Goal: Information Seeking & Learning: Check status

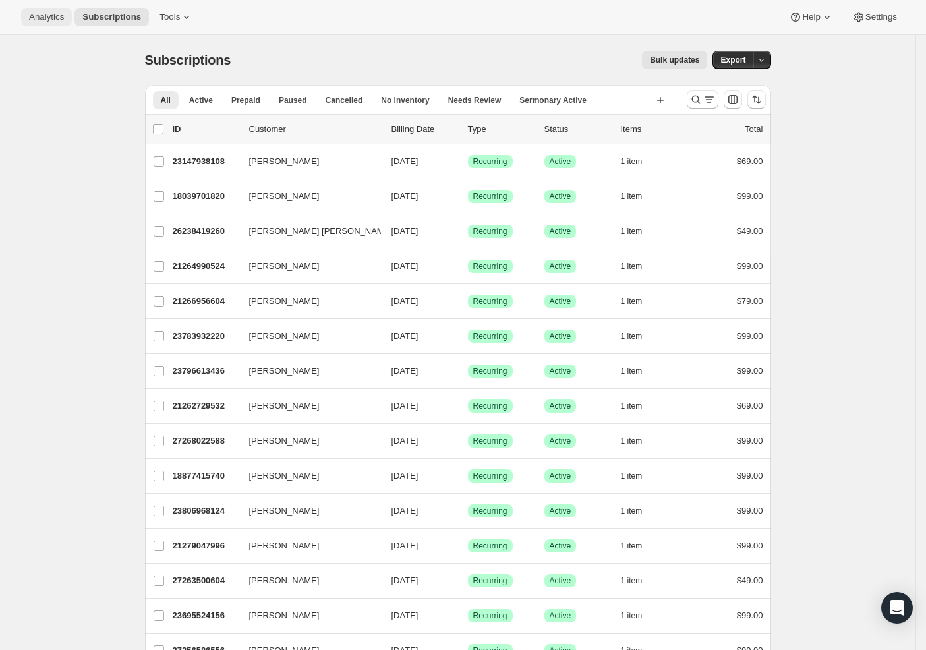
click at [55, 21] on span "Analytics" at bounding box center [46, 17] width 35 height 11
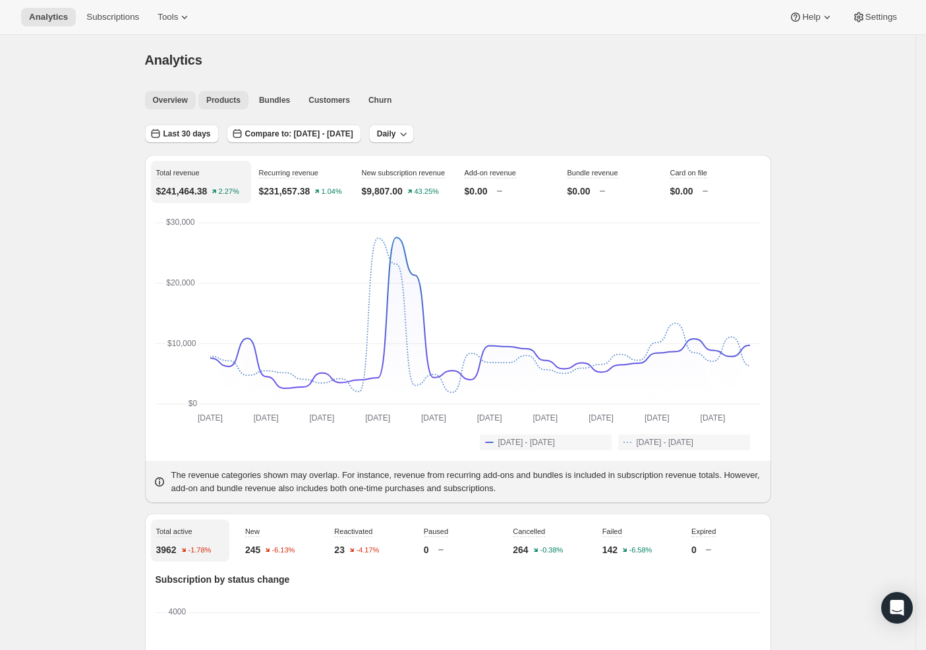
click at [236, 105] on button "Products" at bounding box center [223, 100] width 50 height 18
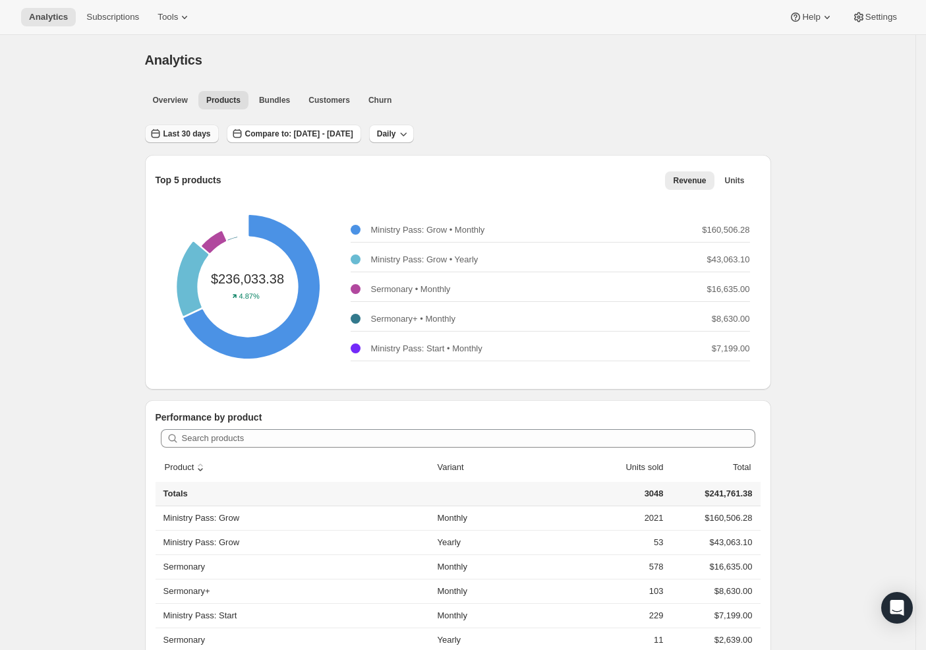
click at [196, 131] on span "Last 30 days" at bounding box center [187, 134] width 47 height 11
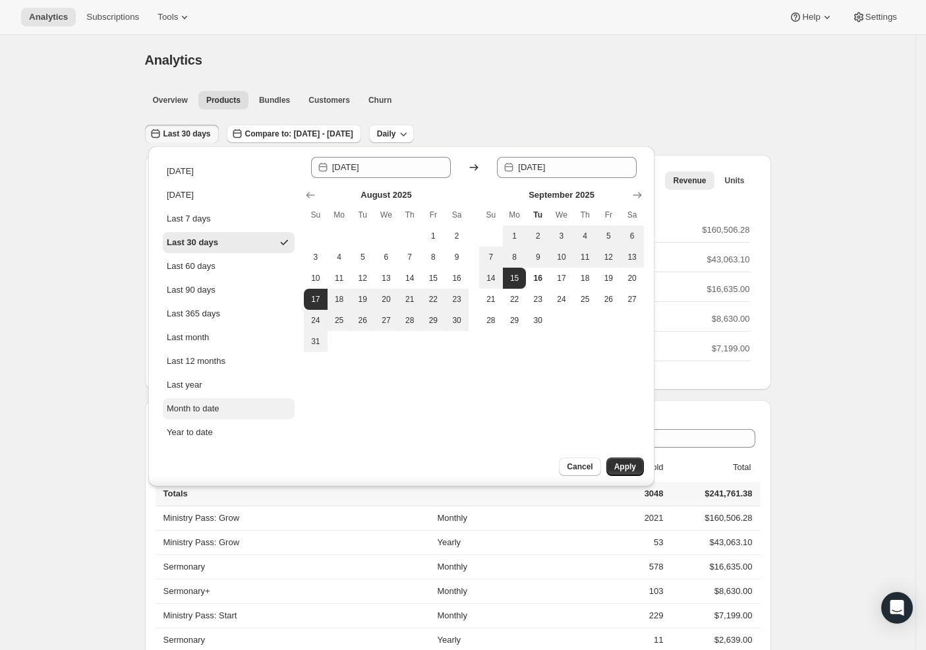
click at [220, 401] on button "Month to date" at bounding box center [229, 408] width 132 height 21
type input "[DATE]"
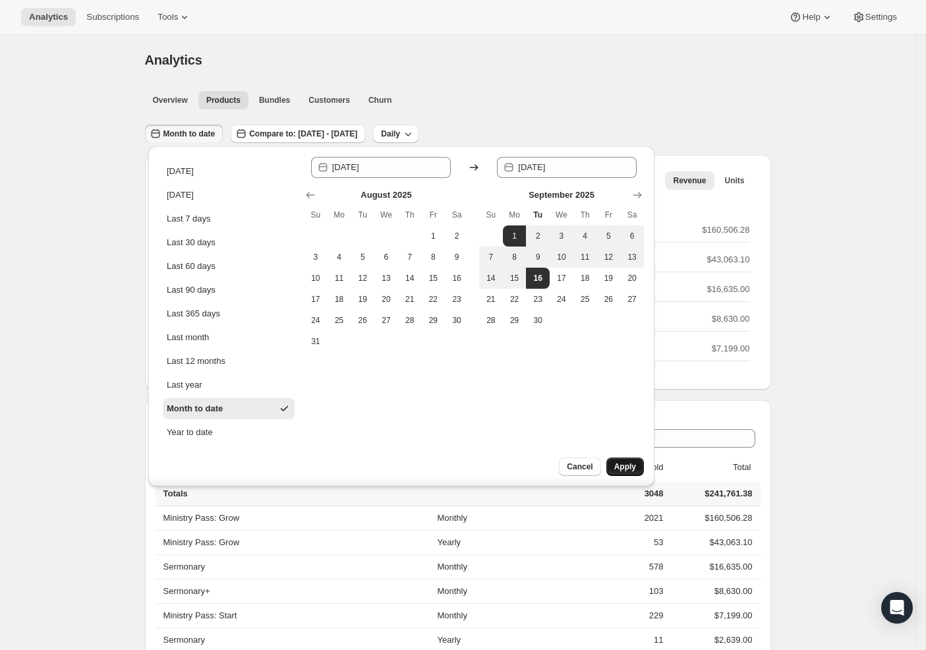
click at [620, 471] on span "Apply" at bounding box center [626, 467] width 22 height 11
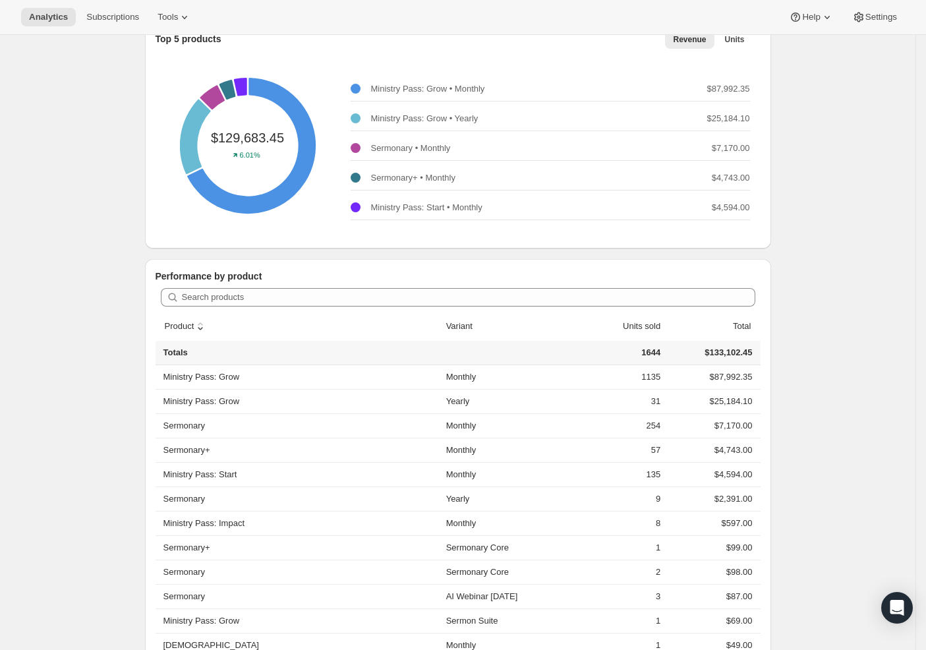
scroll to position [253, 0]
